Goal: Task Accomplishment & Management: Manage account settings

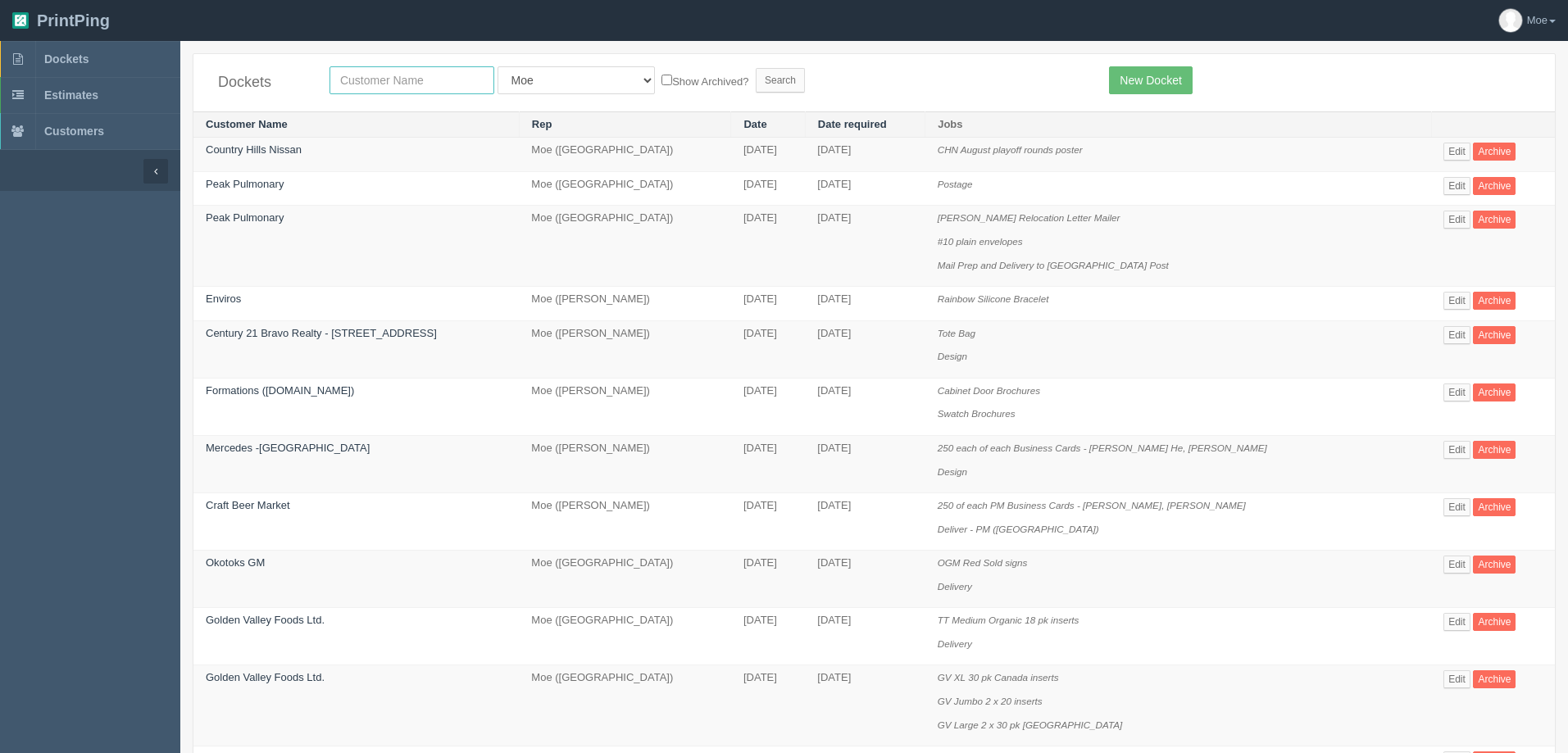
click at [424, 84] on input "text" at bounding box center [411, 80] width 165 height 28
type input "tile"
click at [756, 75] on input "Search" at bounding box center [781, 80] width 49 height 25
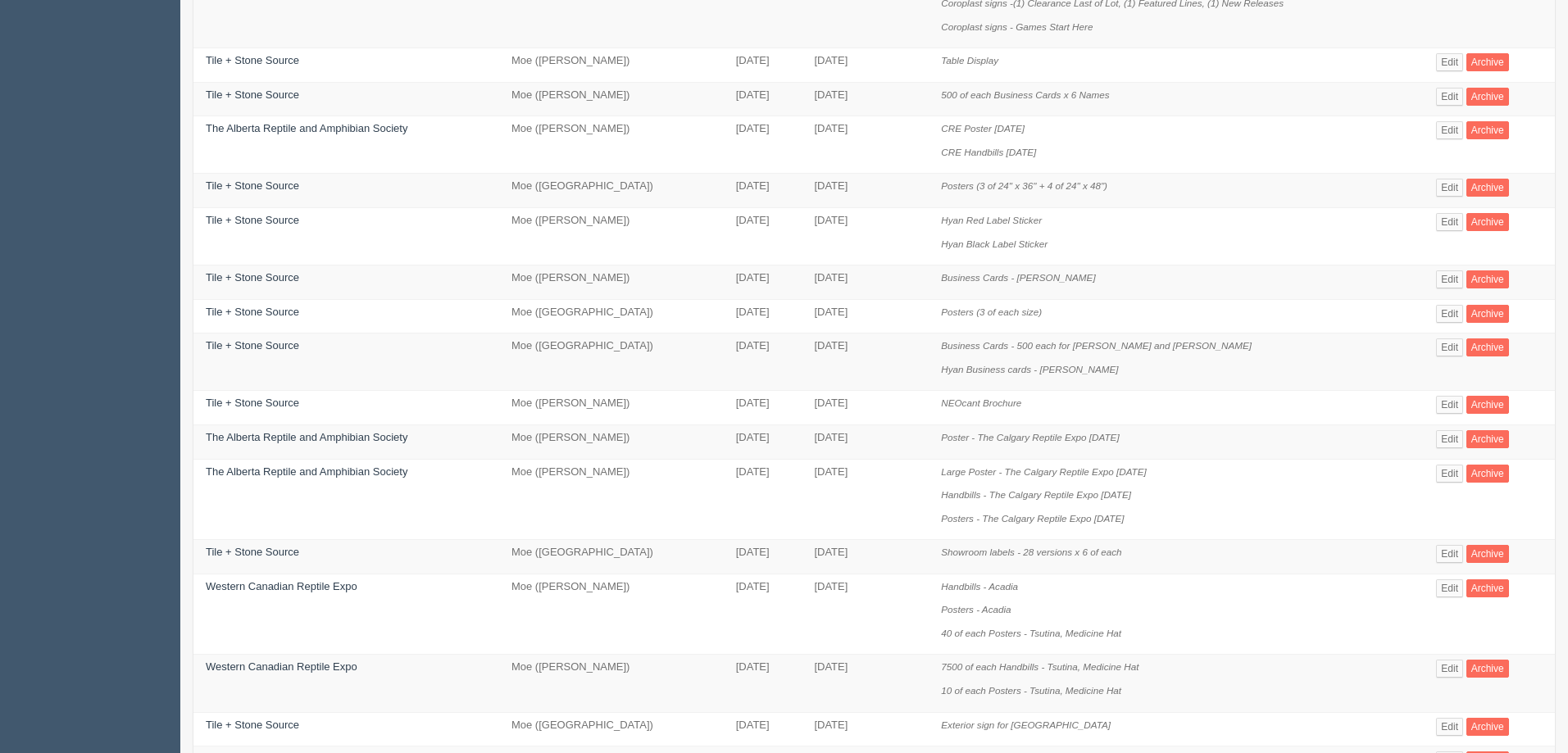
scroll to position [656, 0]
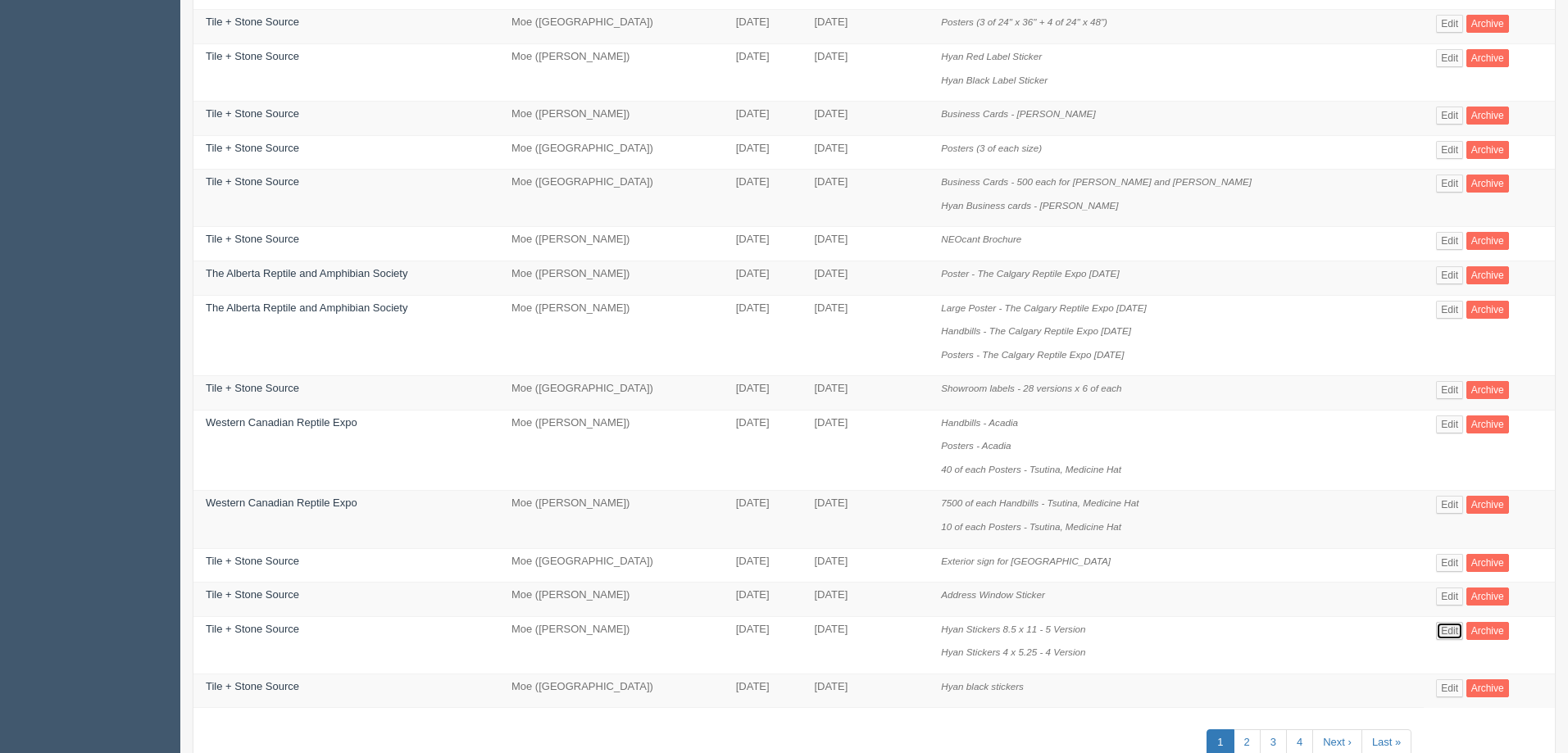
click at [1451, 630] on link "Edit" at bounding box center [1449, 632] width 27 height 18
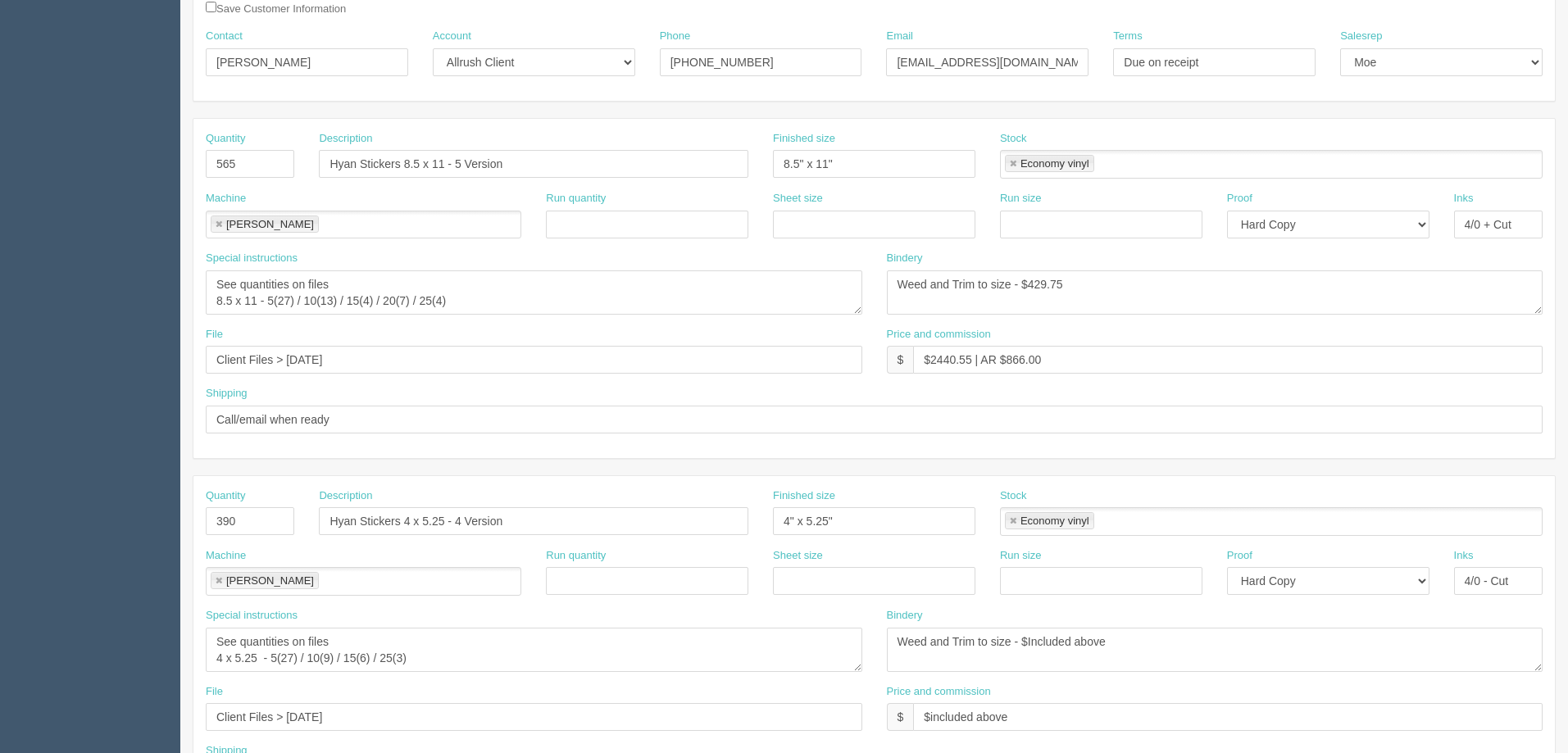
scroll to position [82, 0]
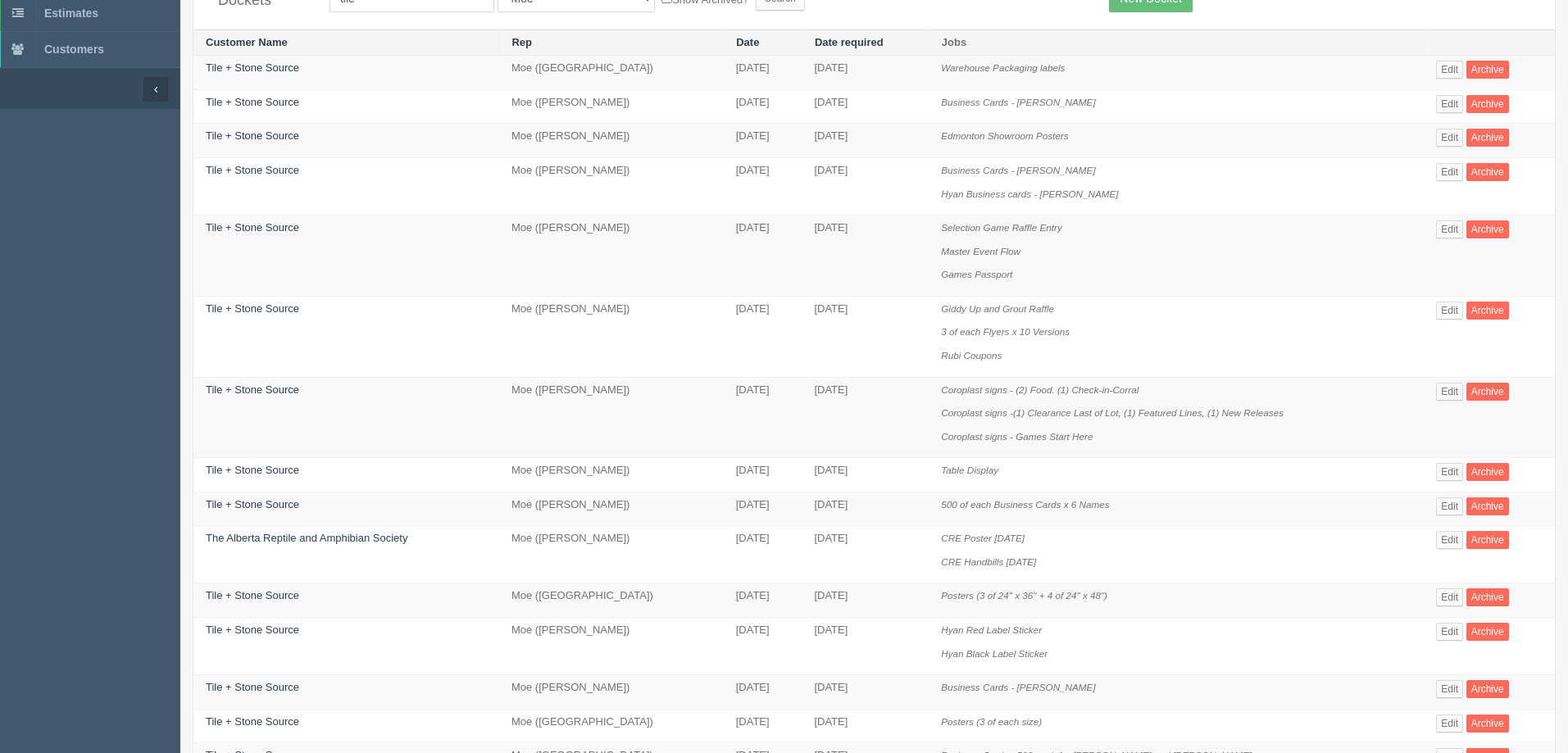
scroll to position [656, 0]
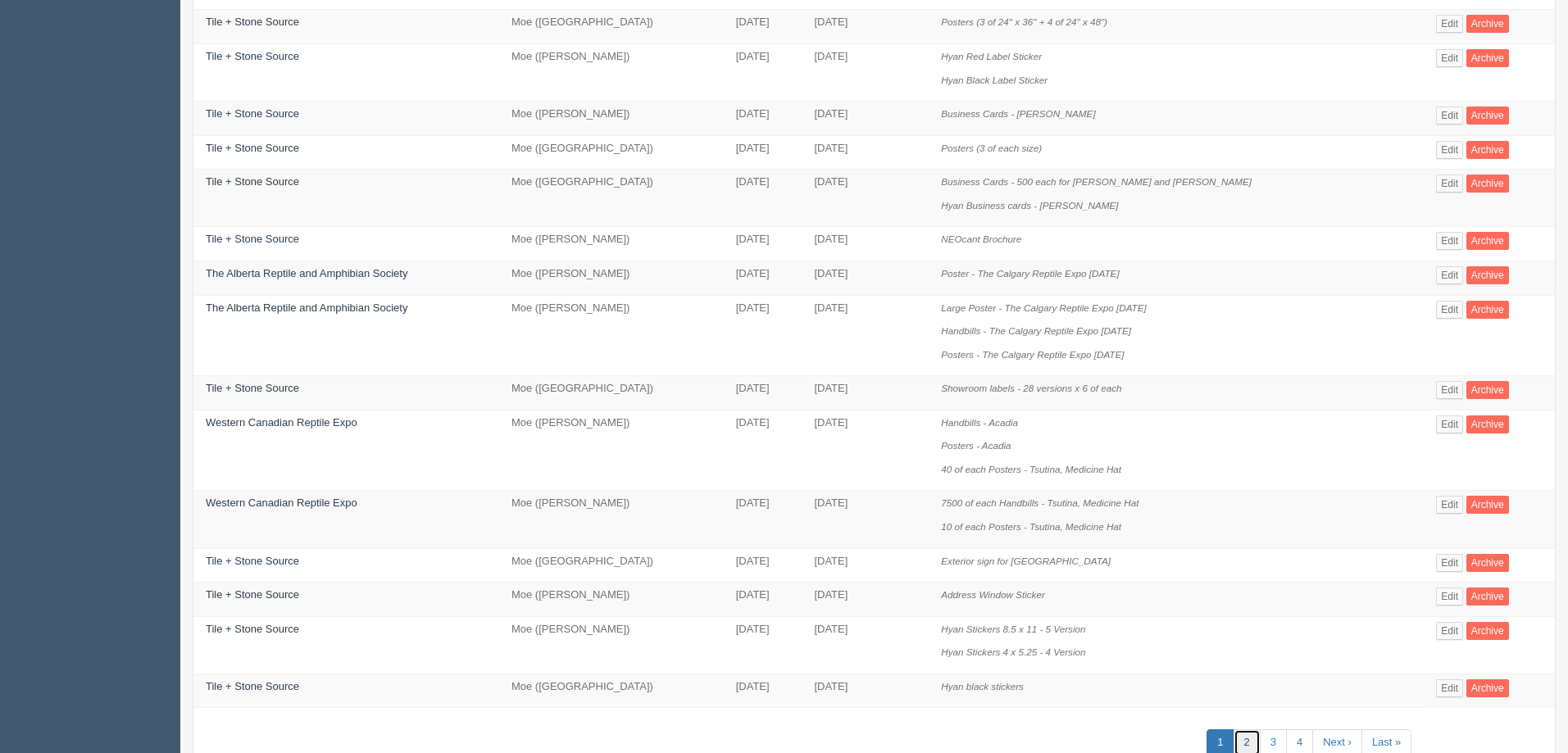
click at [1243, 743] on link "2" at bounding box center [1246, 742] width 27 height 27
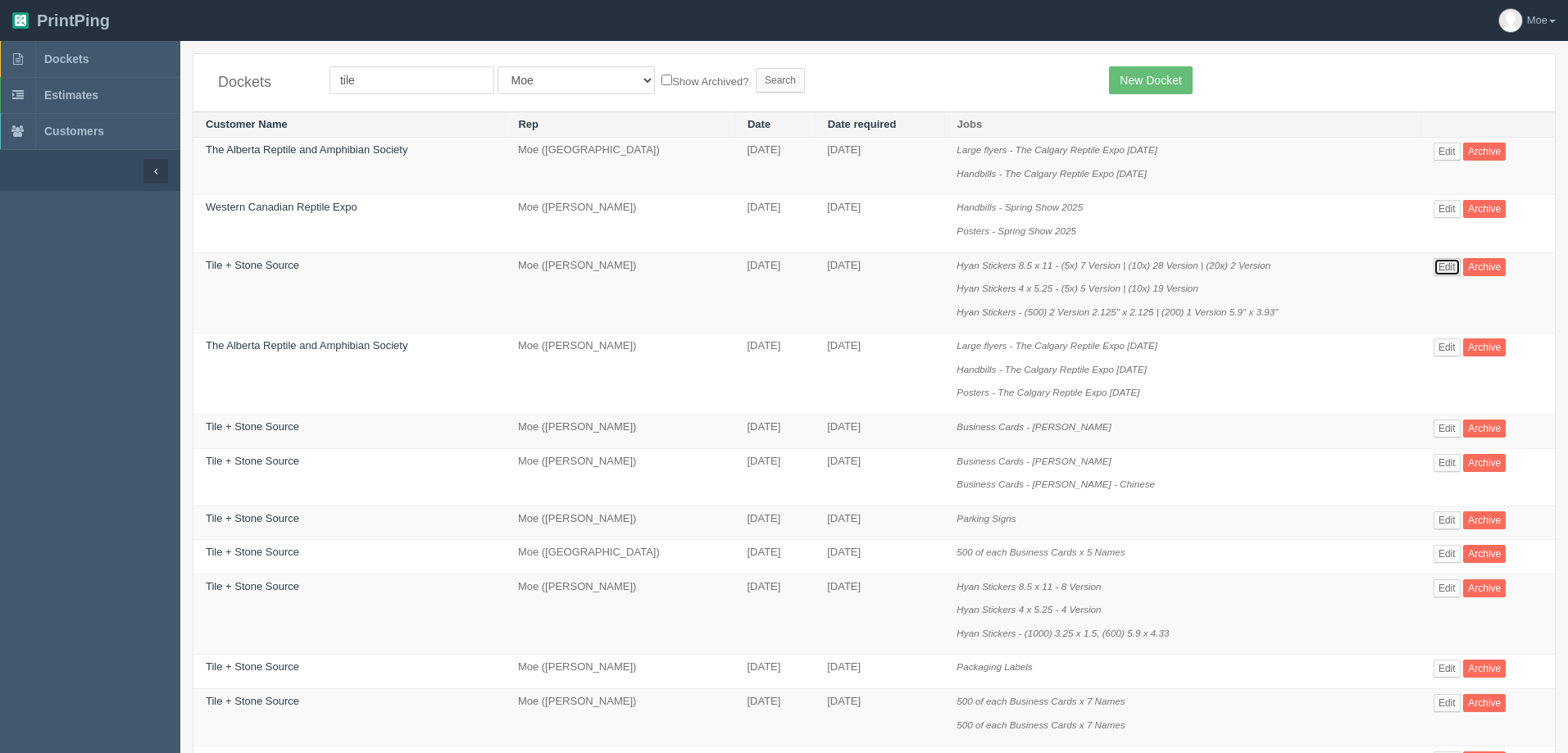
click at [1446, 266] on link "Edit" at bounding box center [1447, 267] width 27 height 18
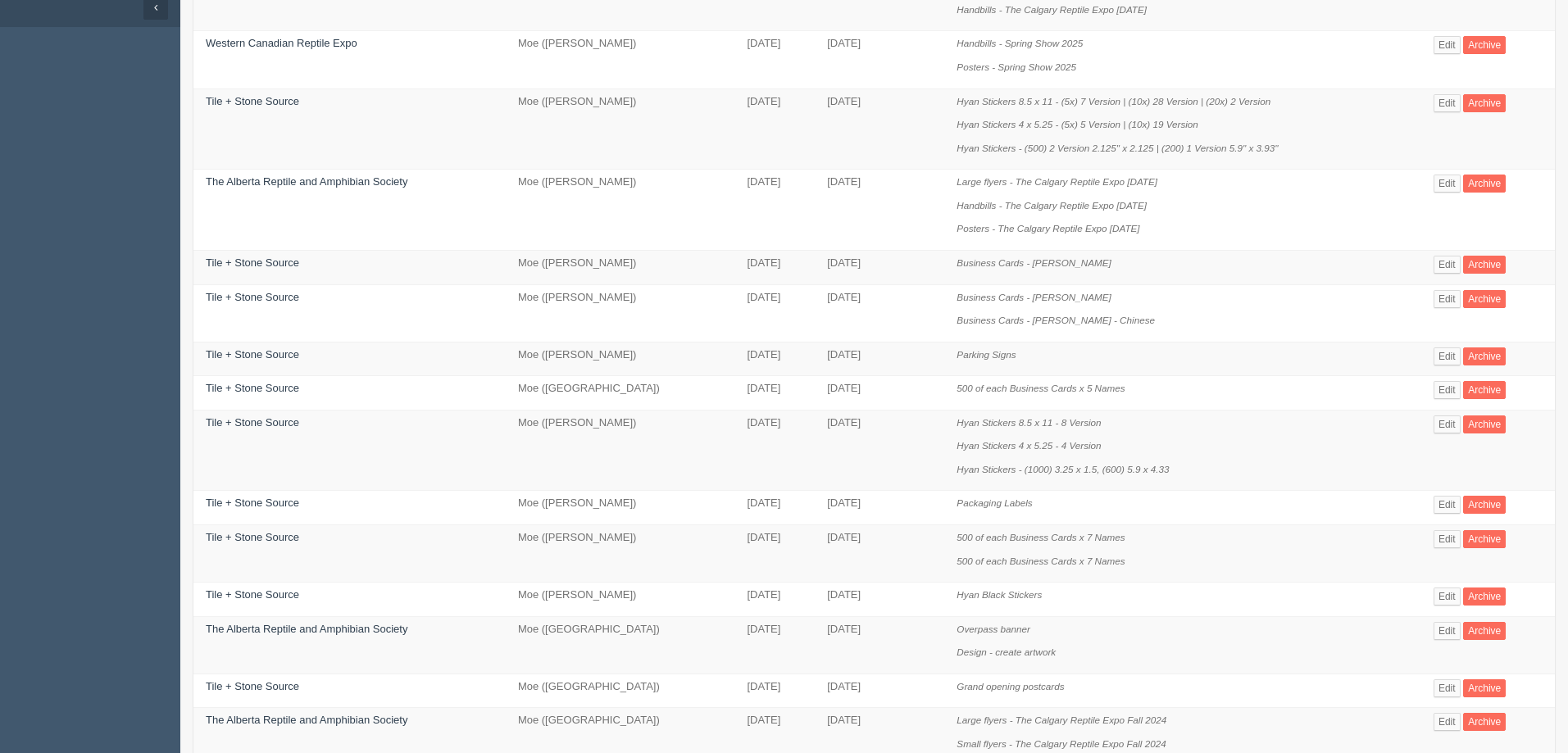
scroll to position [328, 0]
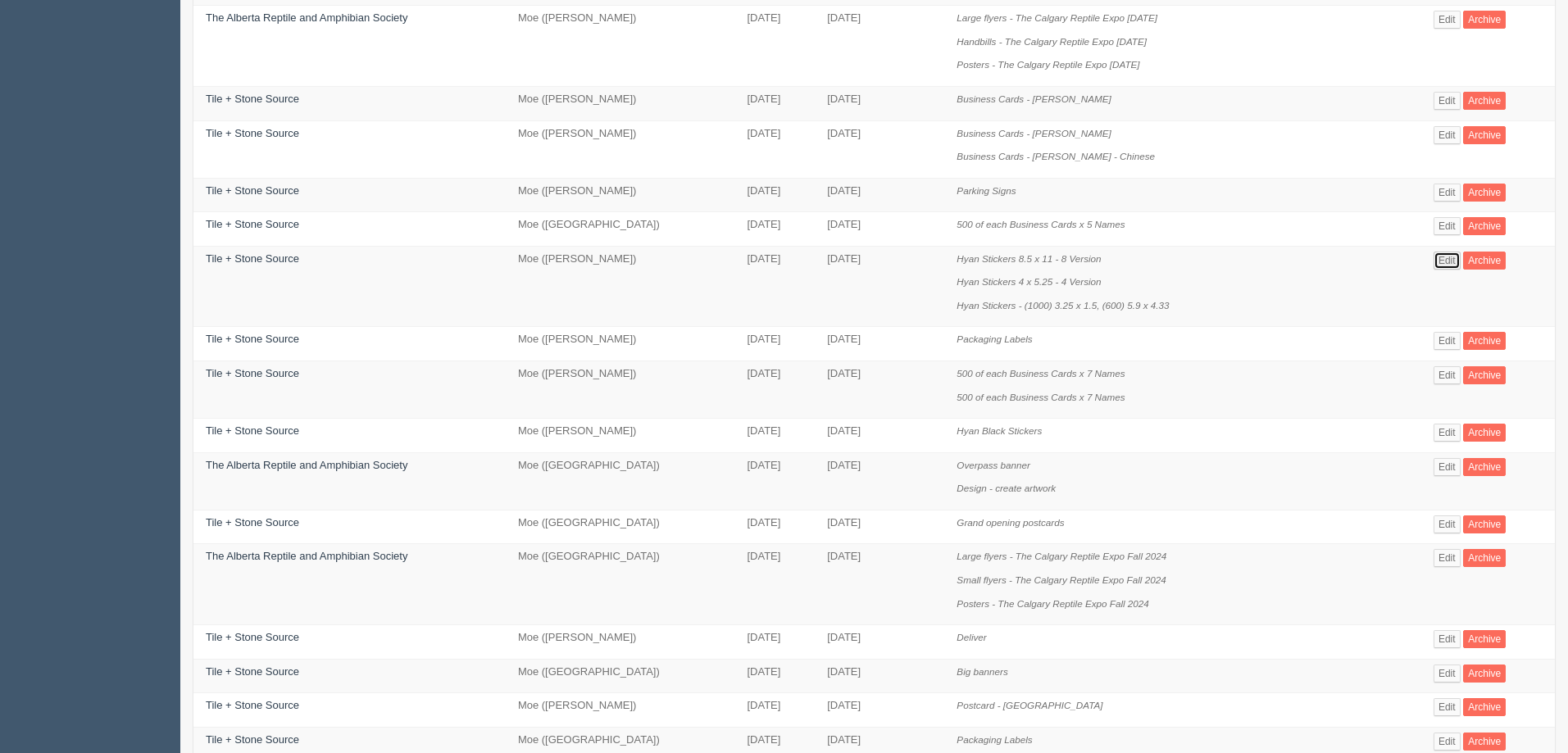
click at [1451, 264] on link "Edit" at bounding box center [1447, 261] width 27 height 18
